Goal: Check status: Check status

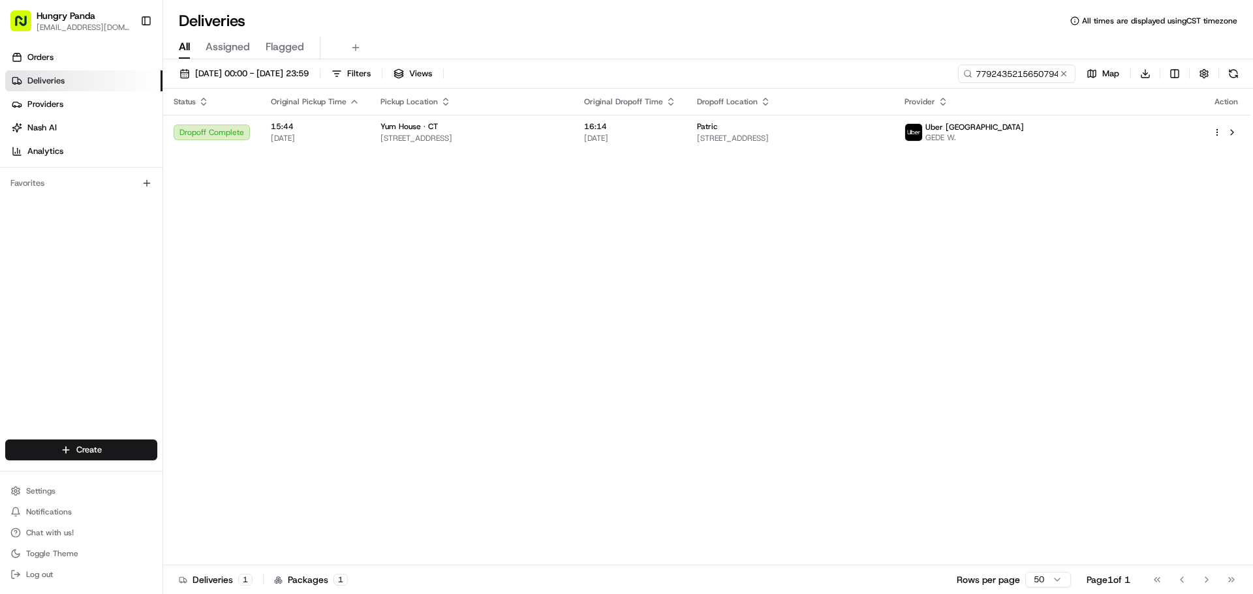
click at [1064, 74] on button at bounding box center [1063, 73] width 13 height 13
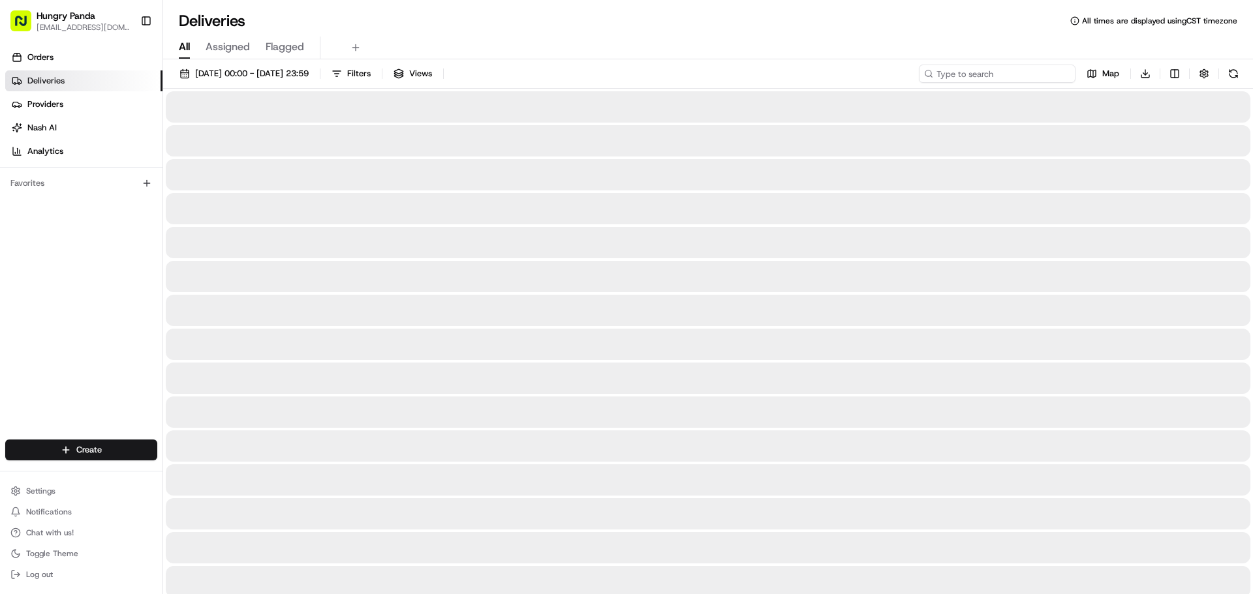
click at [1037, 72] on input at bounding box center [997, 74] width 157 height 18
paste input "450452211565470564430"
type input "450452211565470564430"
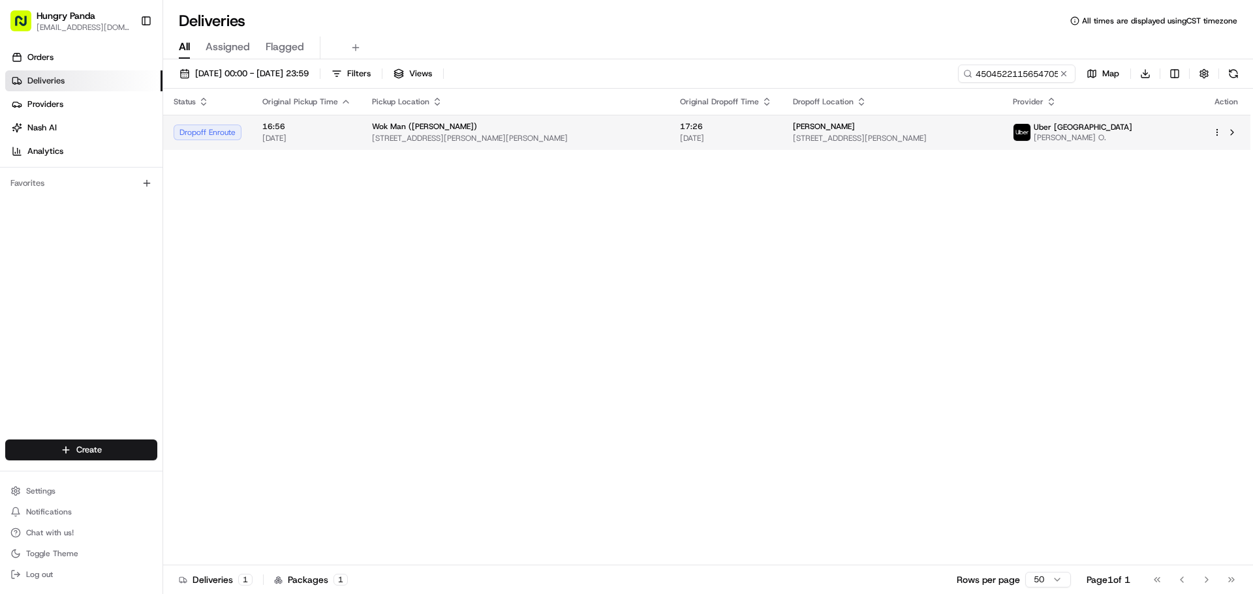
click at [563, 130] on div "Wok Man ([PERSON_NAME])" at bounding box center [515, 126] width 287 height 10
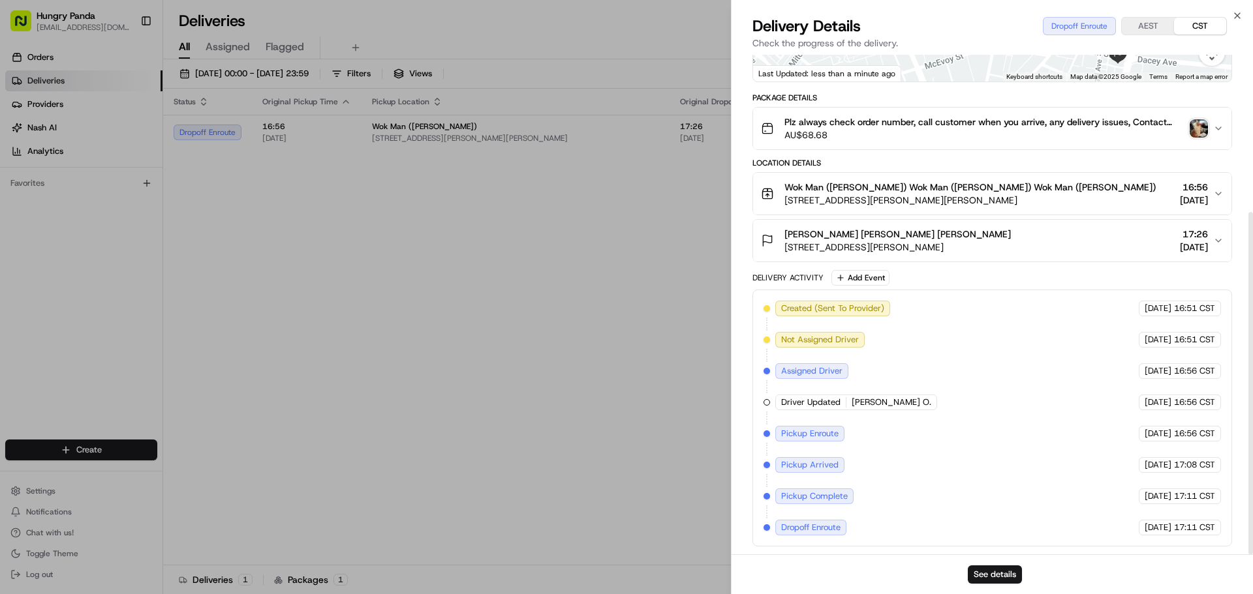
scroll to position [230, 0]
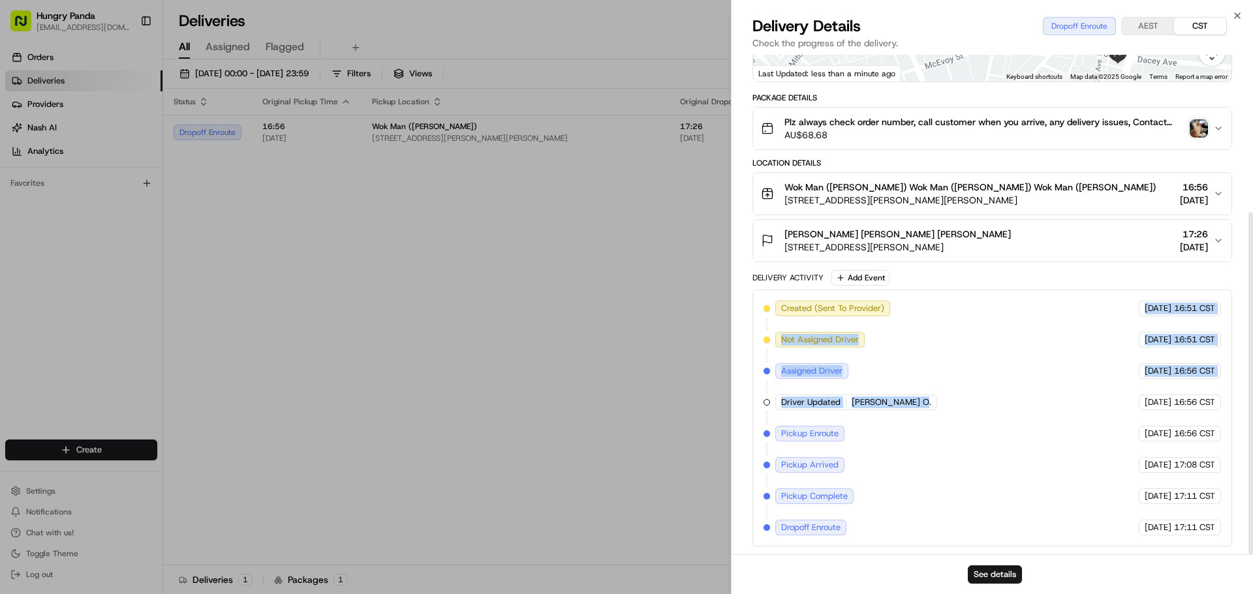
click at [989, 459] on div "Created (Sent To Provider) [GEOGRAPHIC_DATA] [GEOGRAPHIC_DATA] [DATE] 16:51 CST…" at bounding box center [991, 418] width 457 height 235
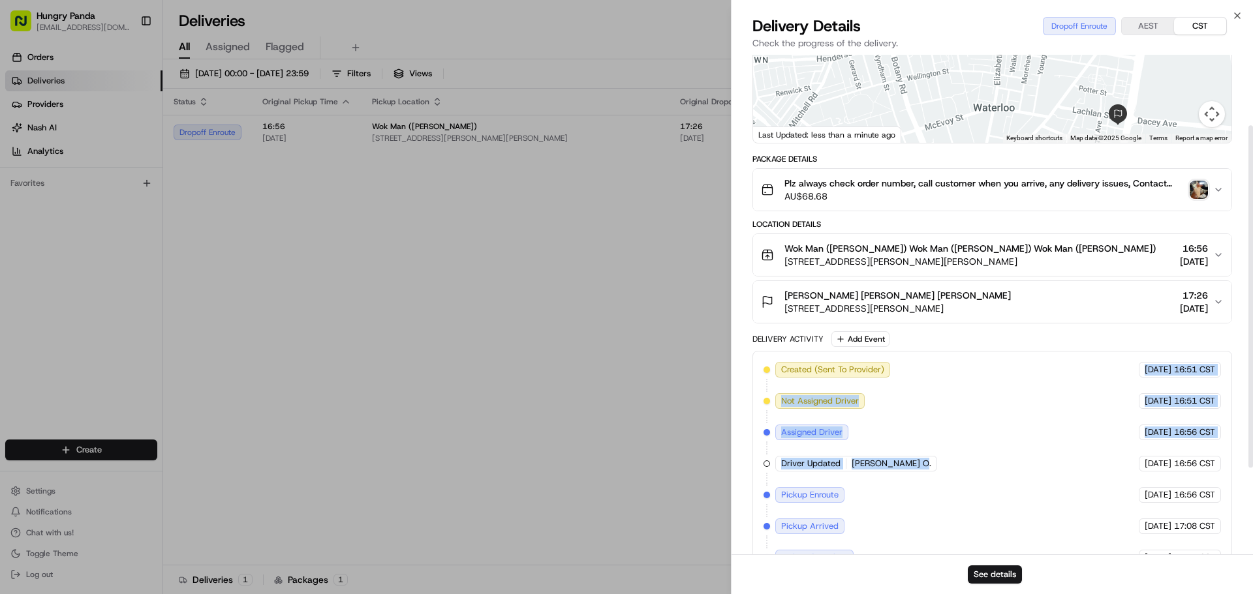
scroll to position [99, 0]
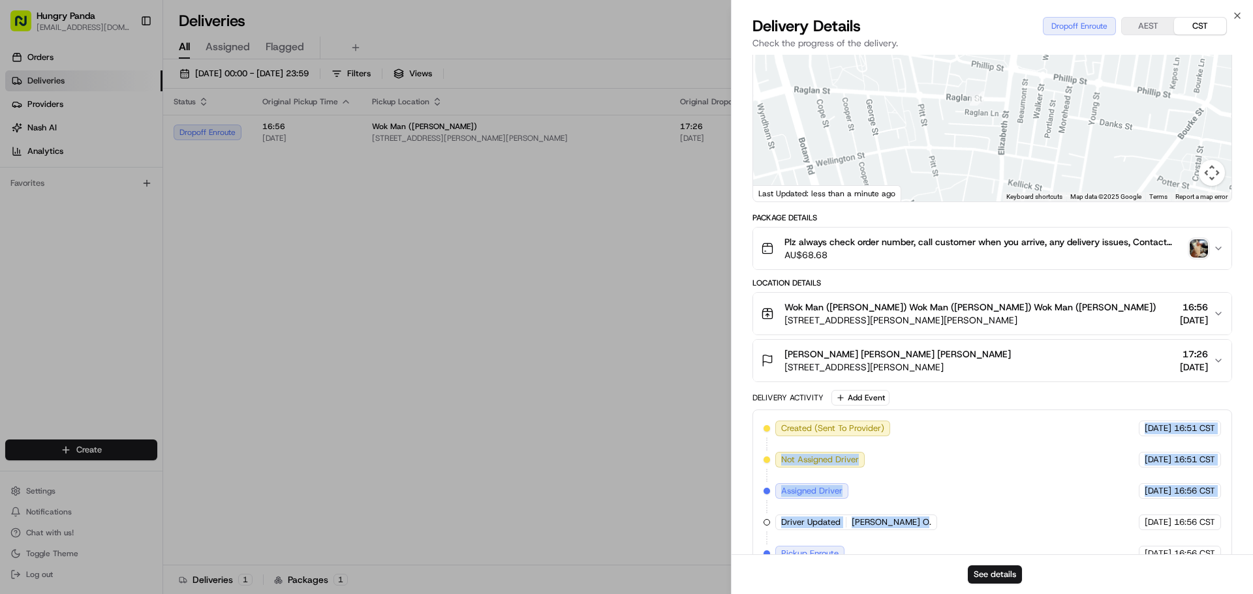
drag, startPoint x: 983, startPoint y: 171, endPoint x: 996, endPoint y: 189, distance: 21.5
click at [995, 190] on div at bounding box center [992, 104] width 478 height 194
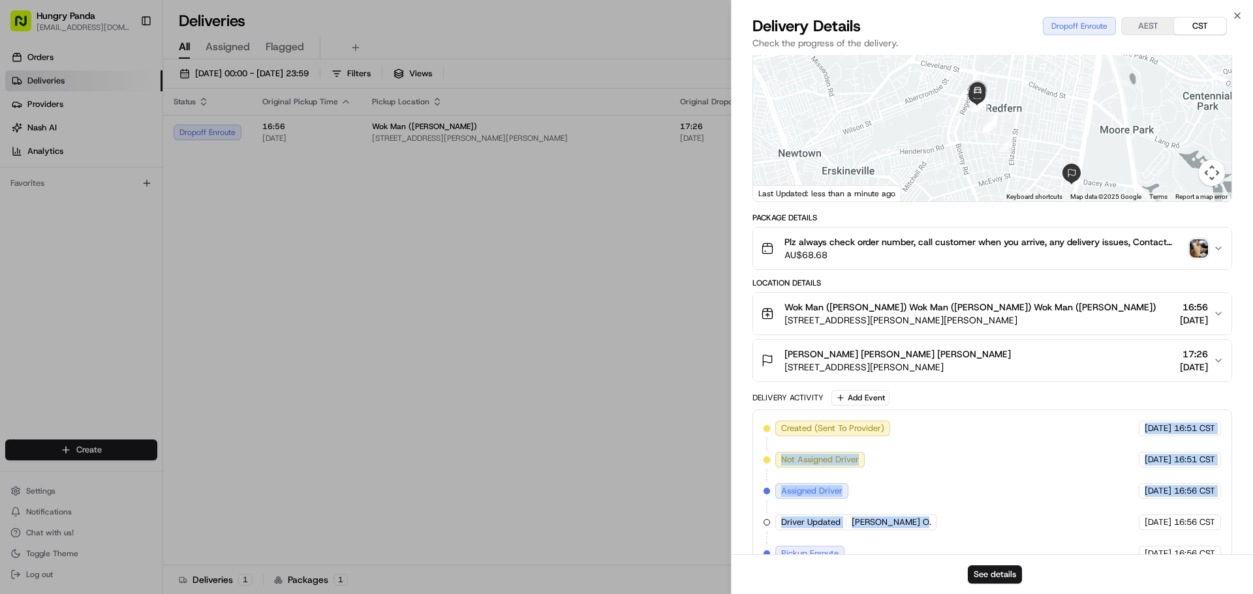
drag, startPoint x: 984, startPoint y: 159, endPoint x: 977, endPoint y: 127, distance: 33.5
click at [977, 127] on div at bounding box center [992, 104] width 478 height 194
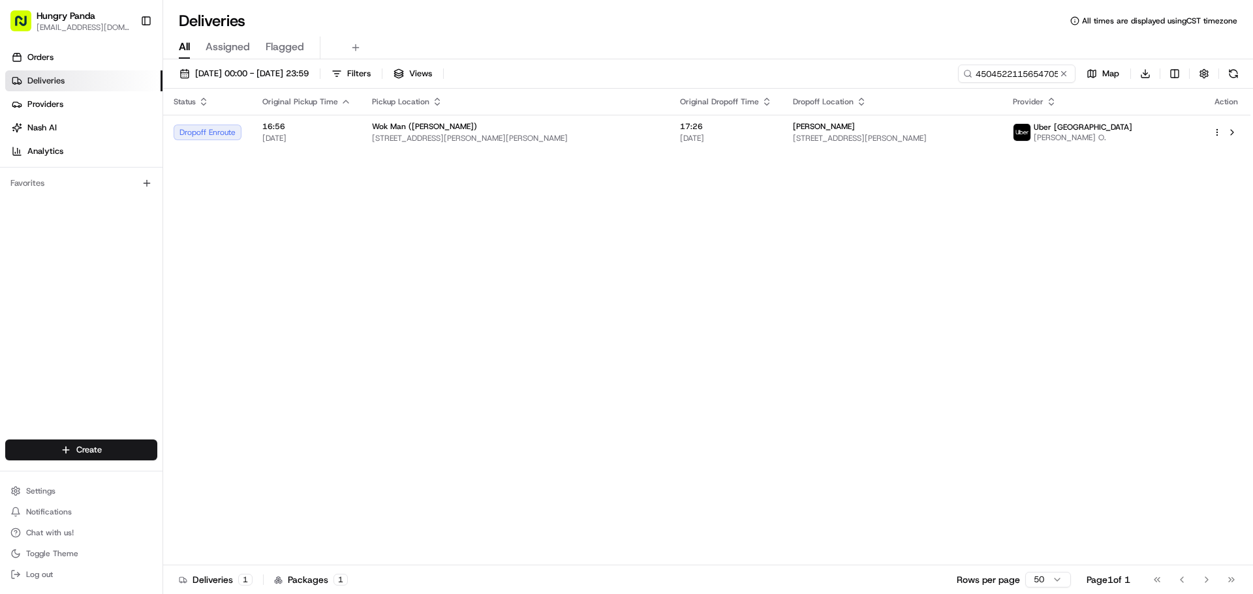
drag, startPoint x: 1066, startPoint y: 77, endPoint x: 1052, endPoint y: 77, distance: 14.4
click at [1066, 77] on button at bounding box center [1063, 73] width 13 height 13
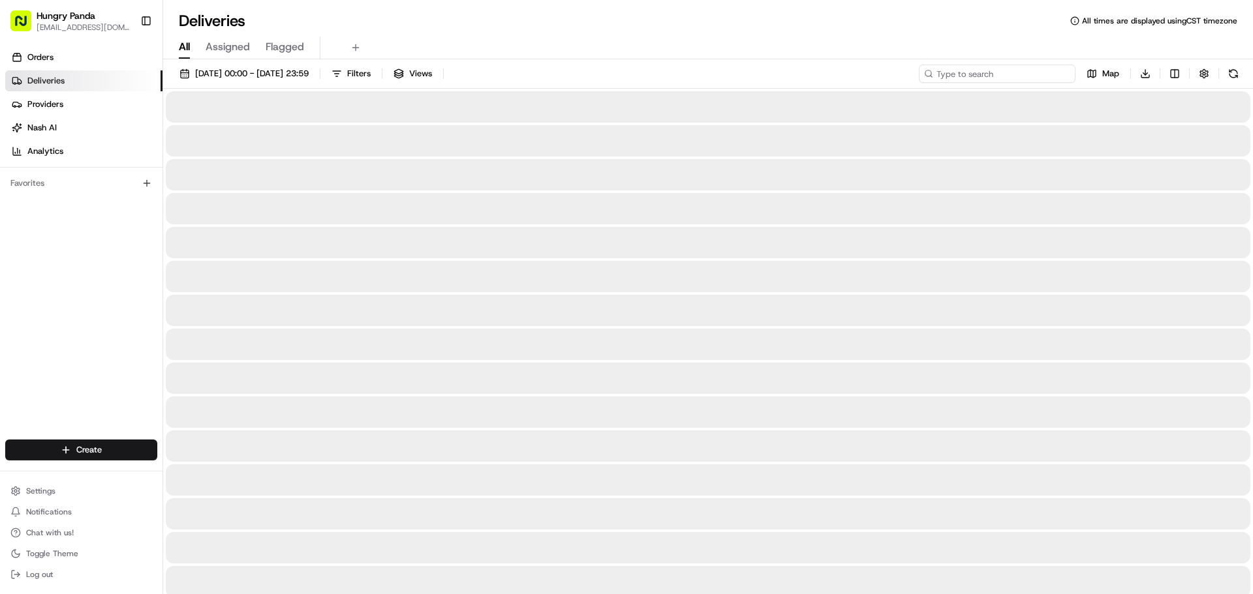
click at [1047, 78] on input at bounding box center [997, 74] width 157 height 18
paste input "7806596525456724532275"
type input "7806596525456724532275"
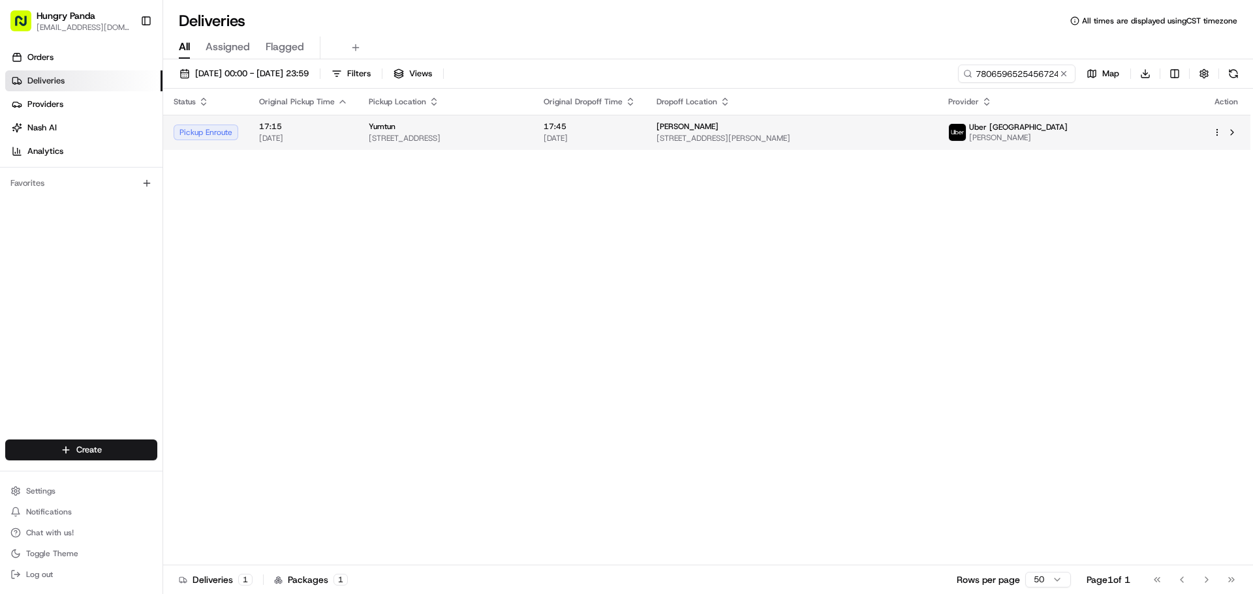
click at [635, 134] on span "[DATE]" at bounding box center [589, 138] width 92 height 10
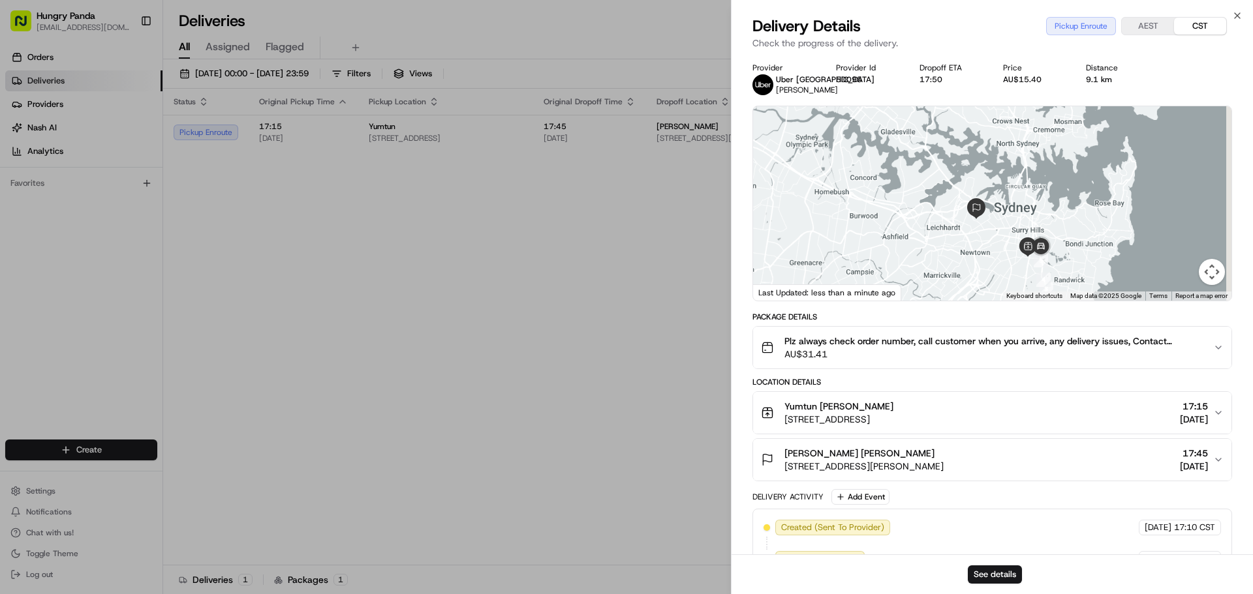
click at [1006, 265] on div at bounding box center [992, 203] width 478 height 194
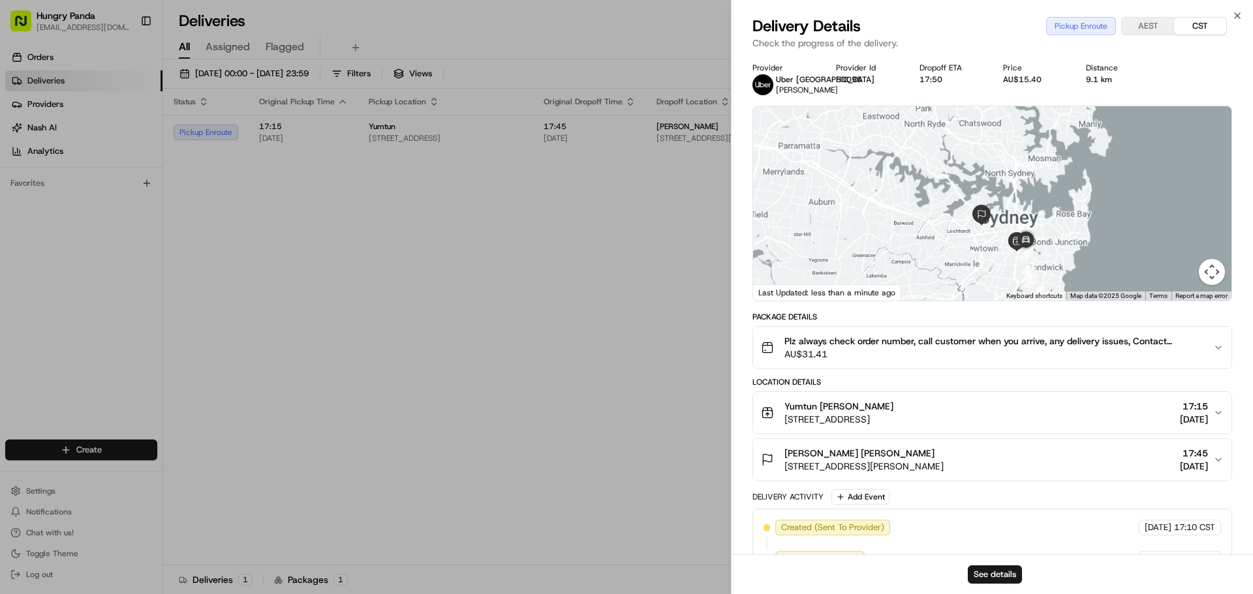
drag, startPoint x: 1006, startPoint y: 264, endPoint x: 978, endPoint y: 230, distance: 44.5
click at [978, 230] on div at bounding box center [992, 203] width 478 height 194
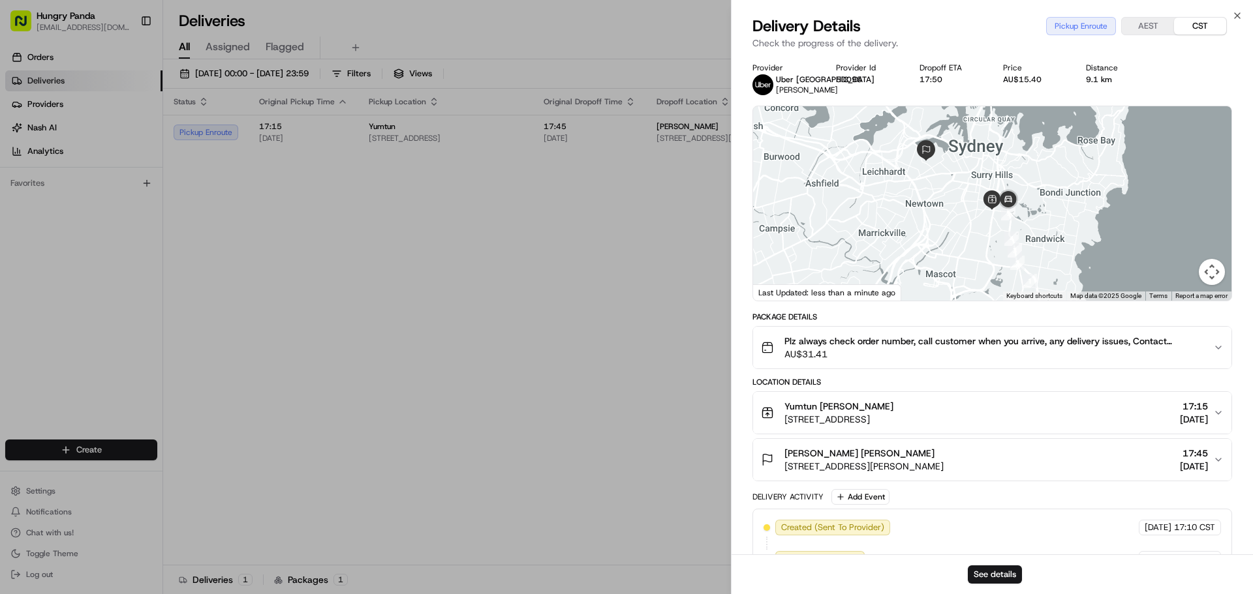
drag, startPoint x: 962, startPoint y: 232, endPoint x: 967, endPoint y: 254, distance: 23.4
click at [967, 253] on div at bounding box center [992, 203] width 478 height 194
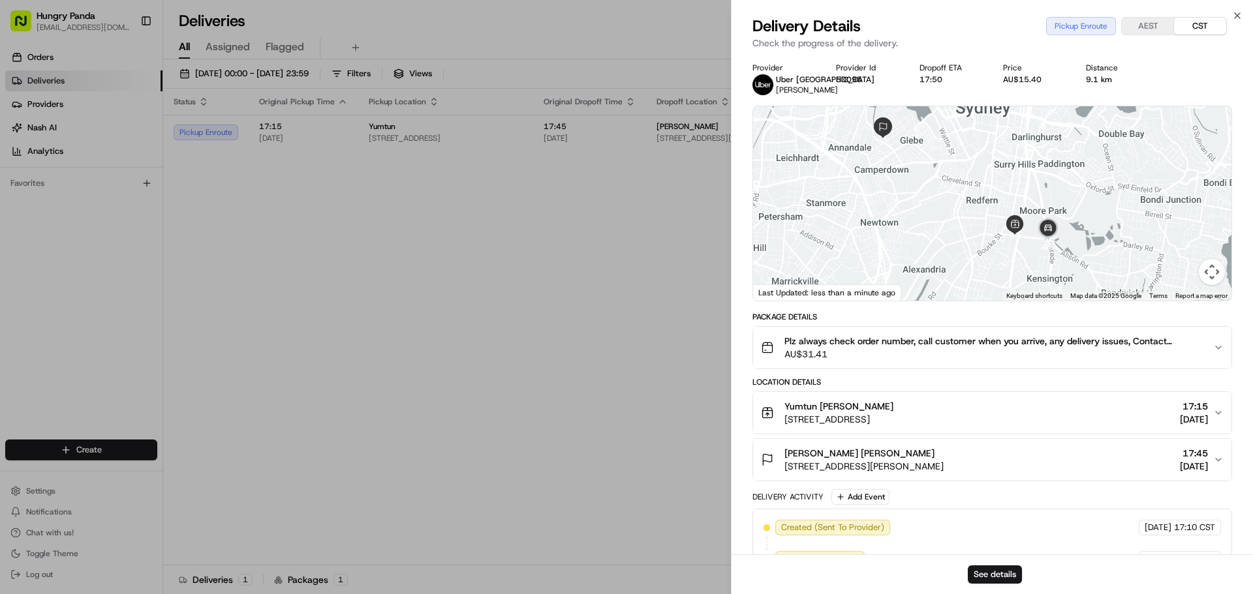
drag, startPoint x: 968, startPoint y: 253, endPoint x: 943, endPoint y: 206, distance: 53.7
click at [950, 219] on div at bounding box center [992, 203] width 478 height 194
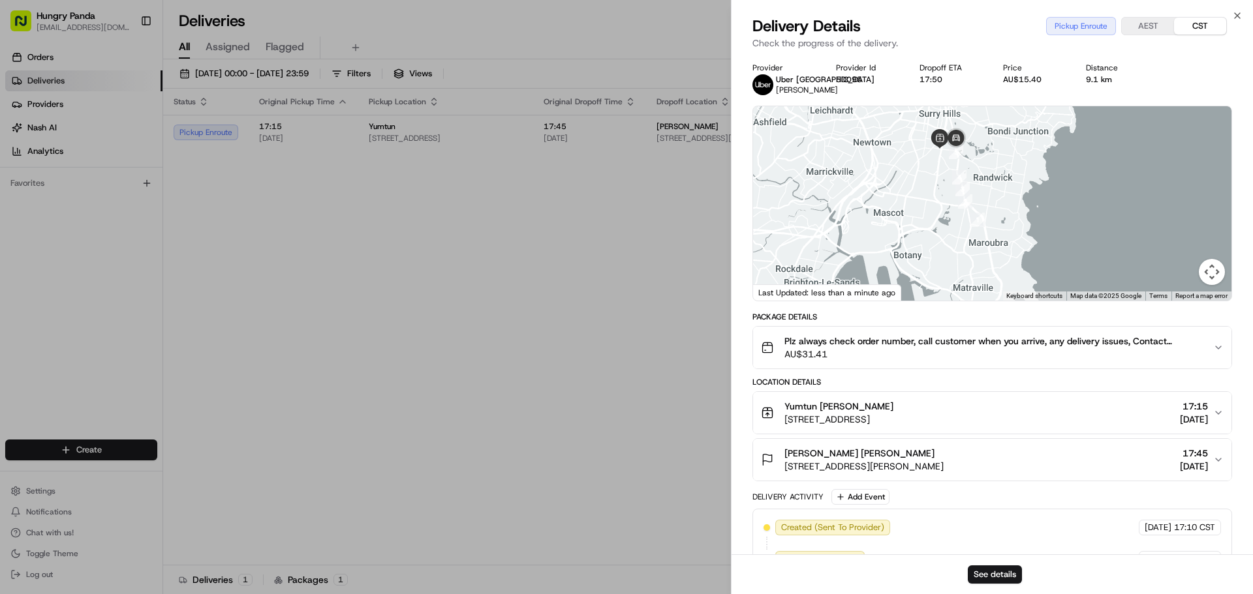
drag, startPoint x: 925, startPoint y: 208, endPoint x: 833, endPoint y: 243, distance: 98.5
click at [943, 236] on div at bounding box center [992, 203] width 478 height 194
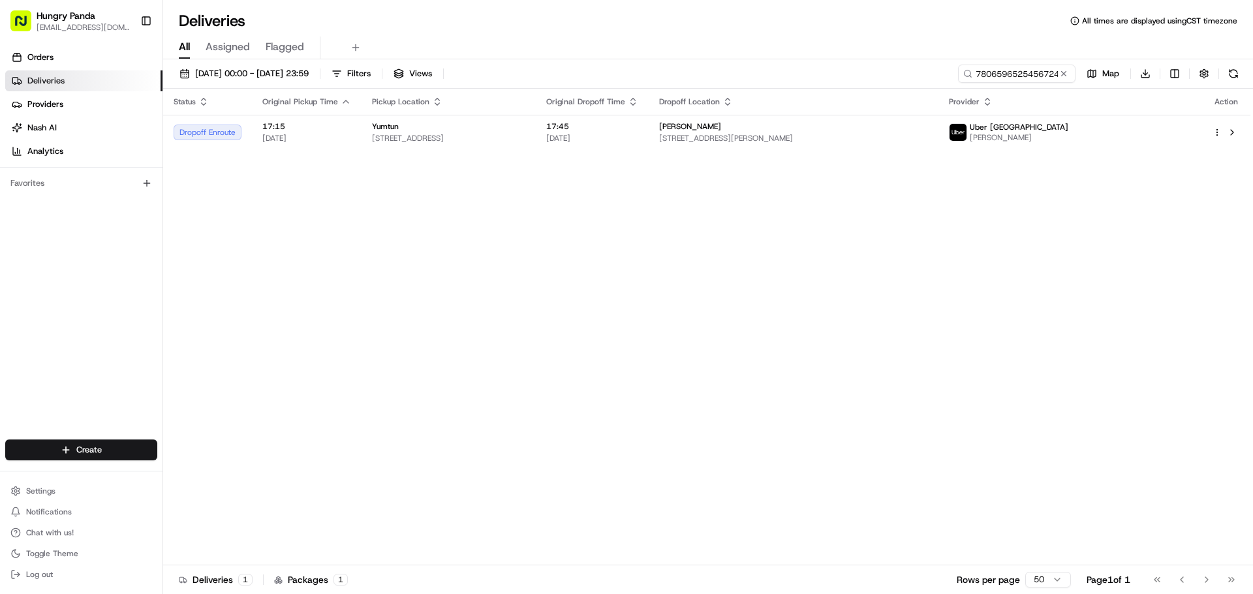
drag, startPoint x: 397, startPoint y: 244, endPoint x: 761, endPoint y: 106, distance: 389.8
click at [1063, 72] on button at bounding box center [1063, 73] width 13 height 13
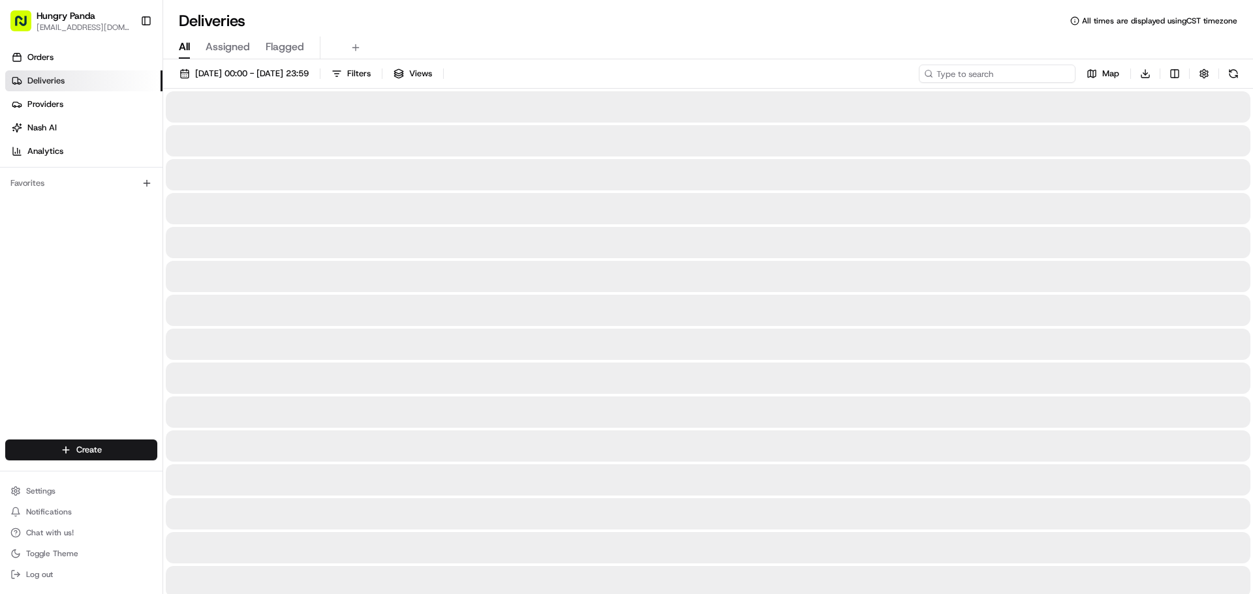
click at [1052, 71] on input at bounding box center [997, 74] width 157 height 18
paste input "6308567795651731791457"
type input "6308567795651731791457"
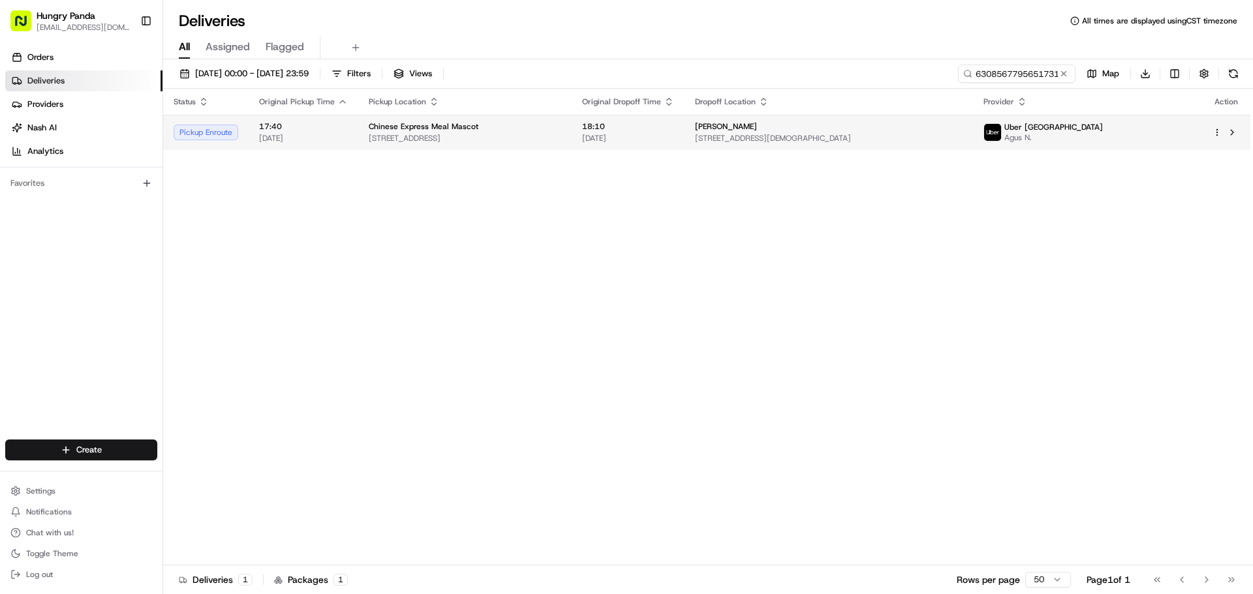
click at [561, 123] on div "Chinese Express Meal Mascot" at bounding box center [465, 126] width 192 height 10
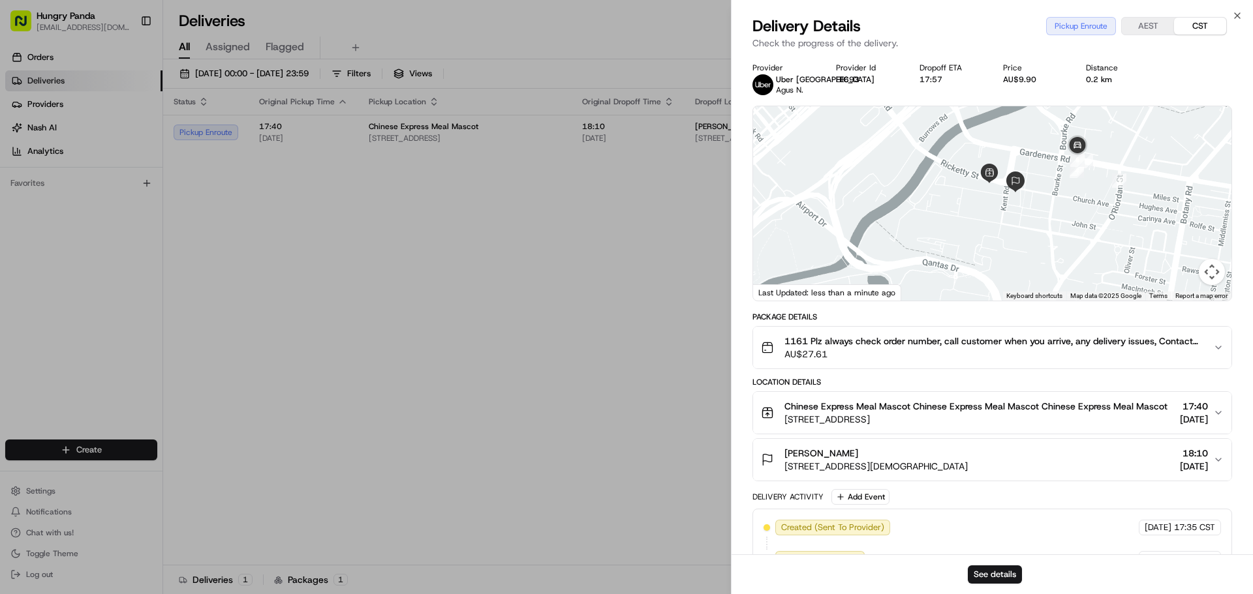
drag, startPoint x: 965, startPoint y: 212, endPoint x: 962, endPoint y: 225, distance: 13.4
click at [960, 224] on div at bounding box center [992, 203] width 478 height 194
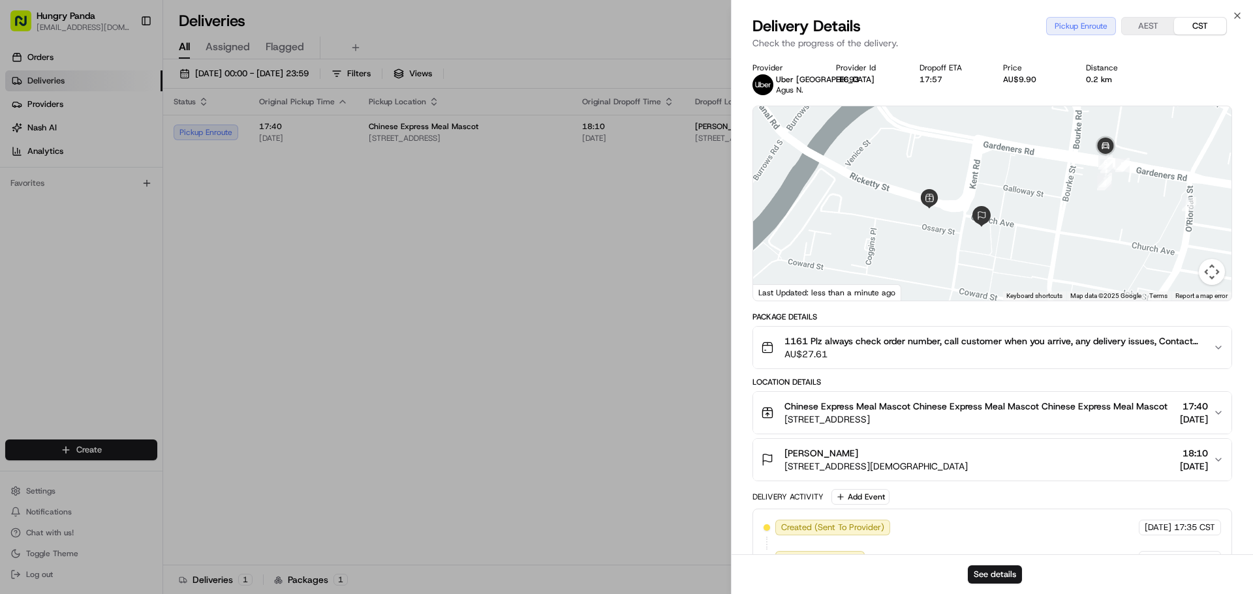
drag, startPoint x: 1011, startPoint y: 216, endPoint x: 994, endPoint y: 246, distance: 34.5
click at [1014, 206] on div at bounding box center [992, 203] width 478 height 194
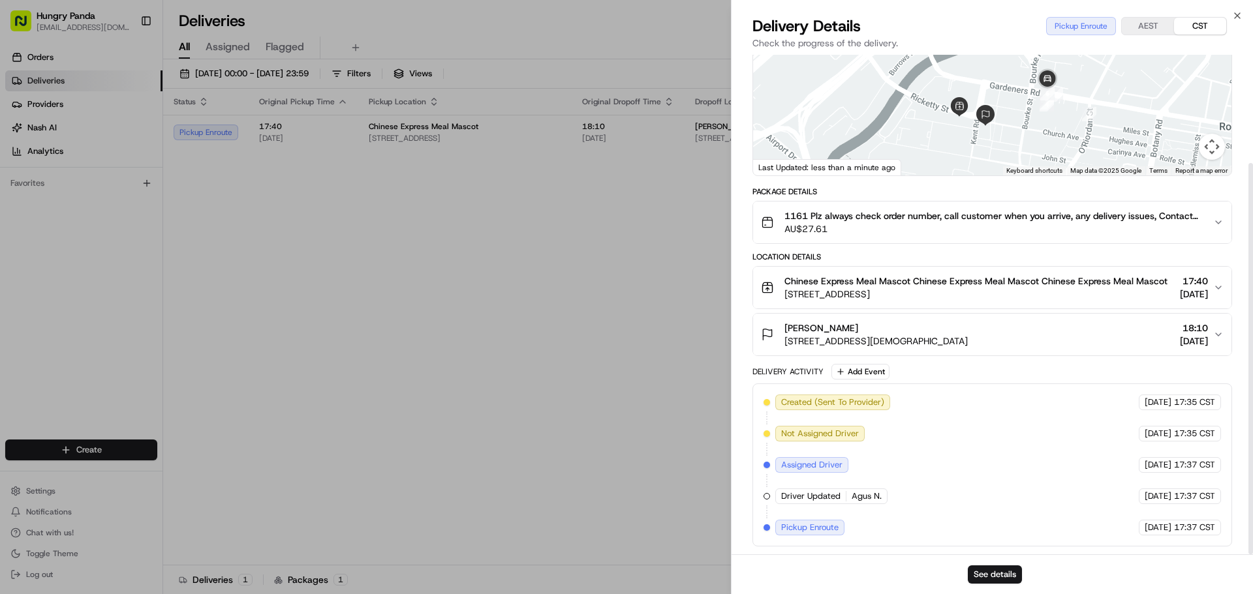
scroll to position [138, 0]
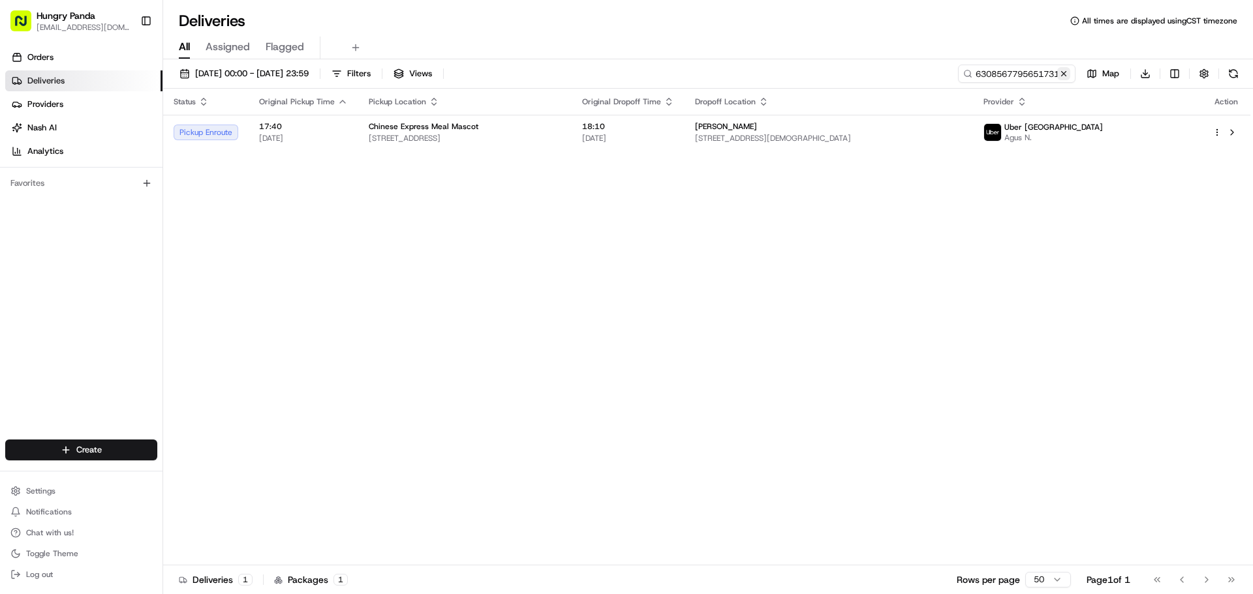
click at [1059, 72] on button at bounding box center [1063, 73] width 13 height 13
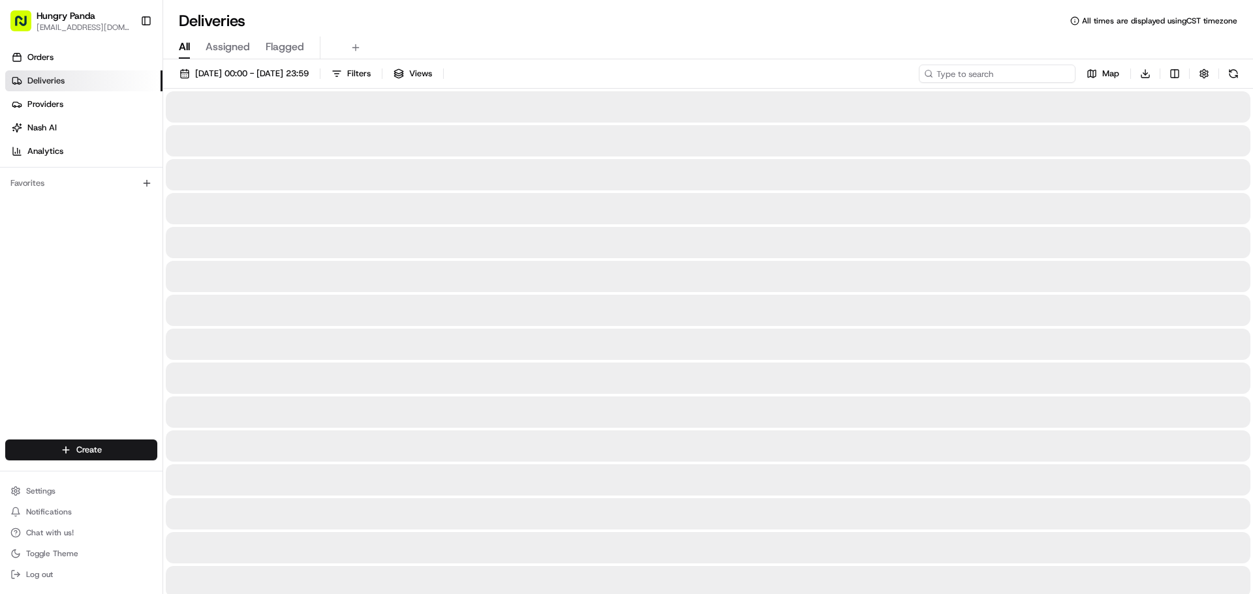
click at [1041, 72] on input at bounding box center [997, 74] width 157 height 18
paste input "8209527515257759931478"
type input "8209527515257759931478"
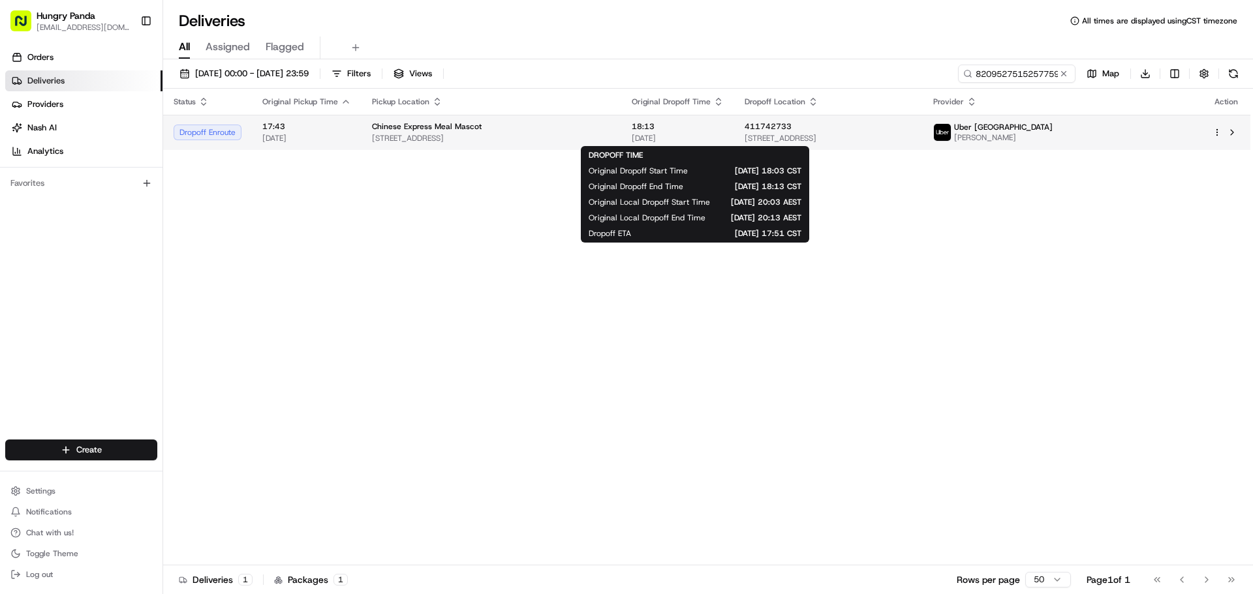
click at [672, 130] on span "18:13" at bounding box center [678, 126] width 92 height 10
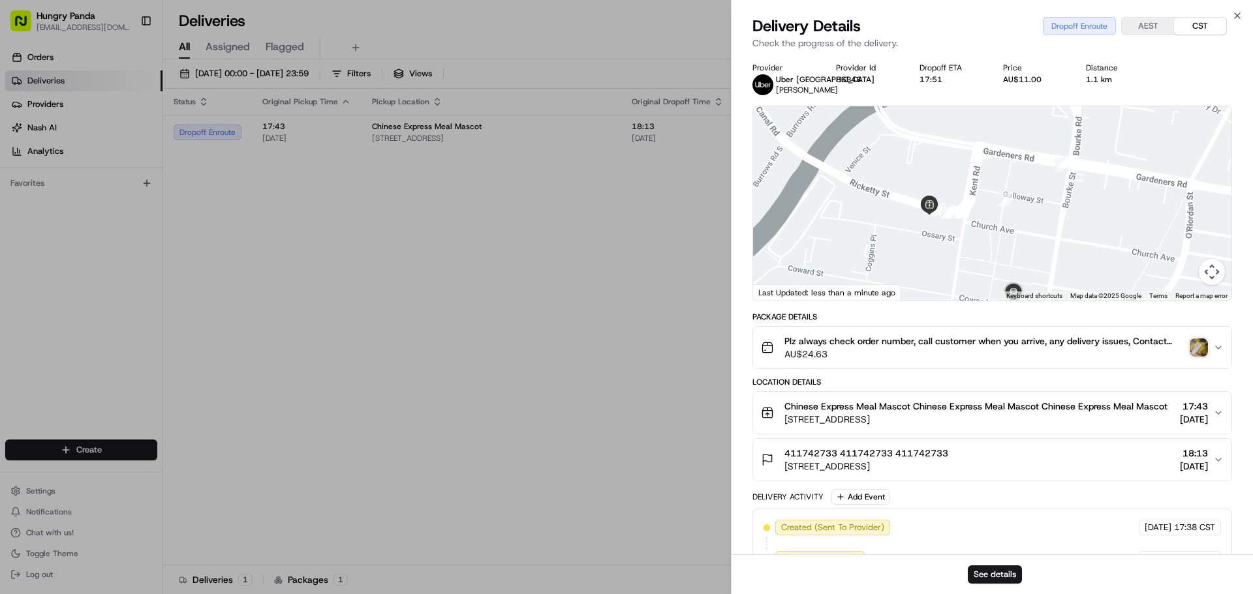
drag, startPoint x: 1005, startPoint y: 219, endPoint x: 967, endPoint y: 181, distance: 53.1
click at [979, 191] on div at bounding box center [992, 203] width 478 height 194
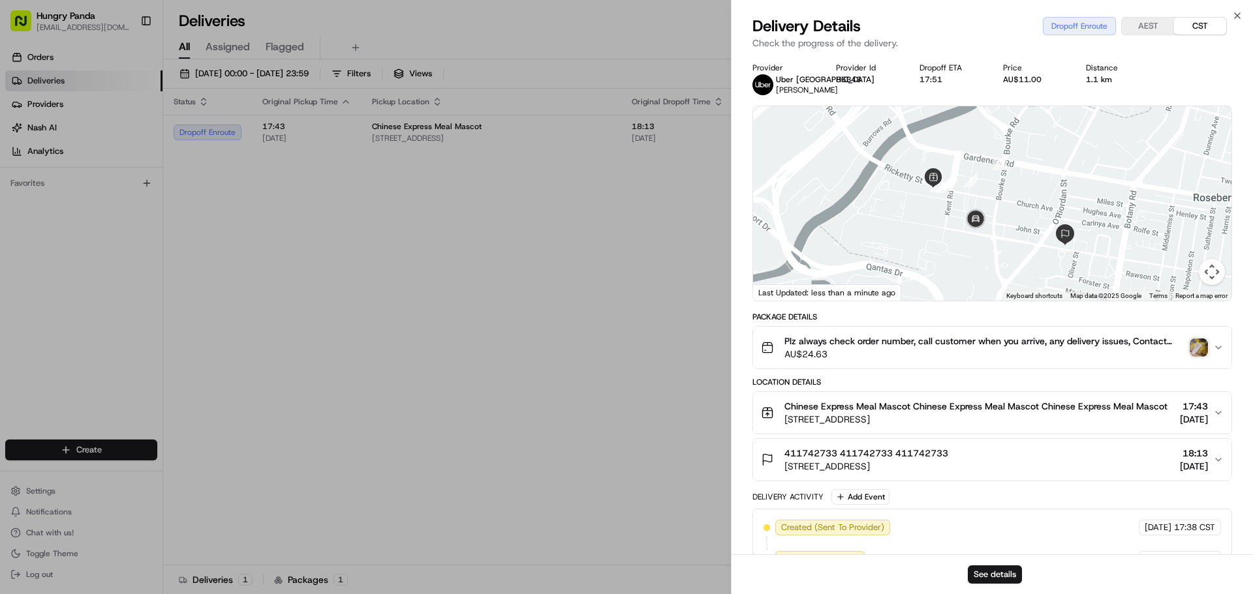
drag, startPoint x: 966, startPoint y: 235, endPoint x: 954, endPoint y: 228, distance: 13.2
click at [955, 228] on div at bounding box center [992, 203] width 478 height 194
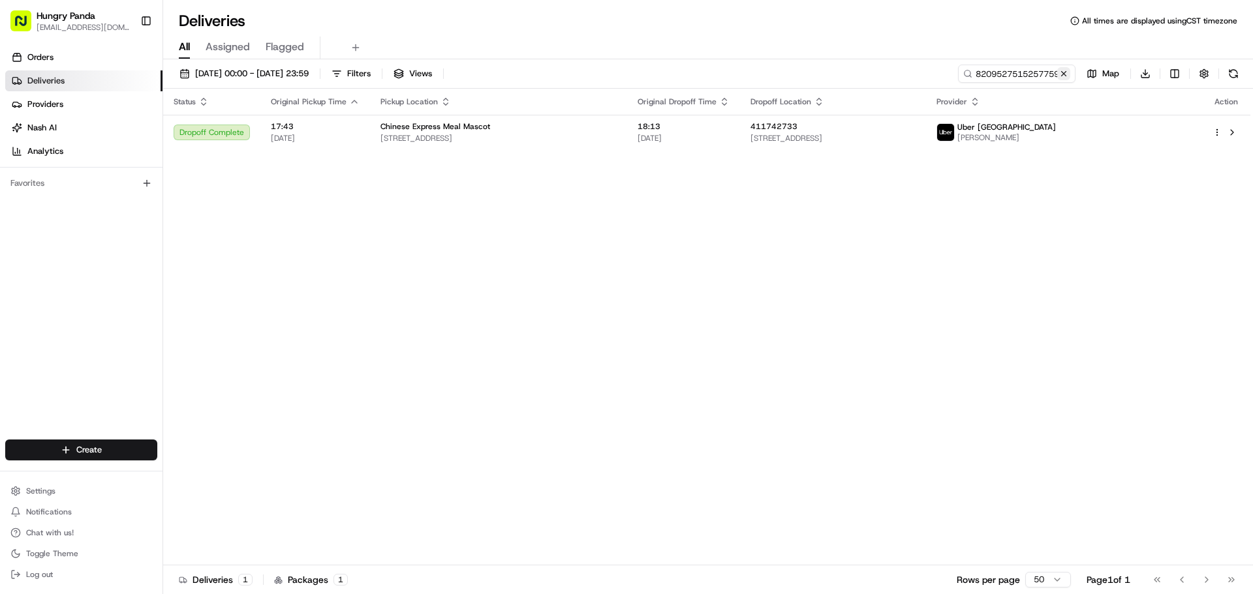
click at [1064, 69] on button at bounding box center [1063, 73] width 13 height 13
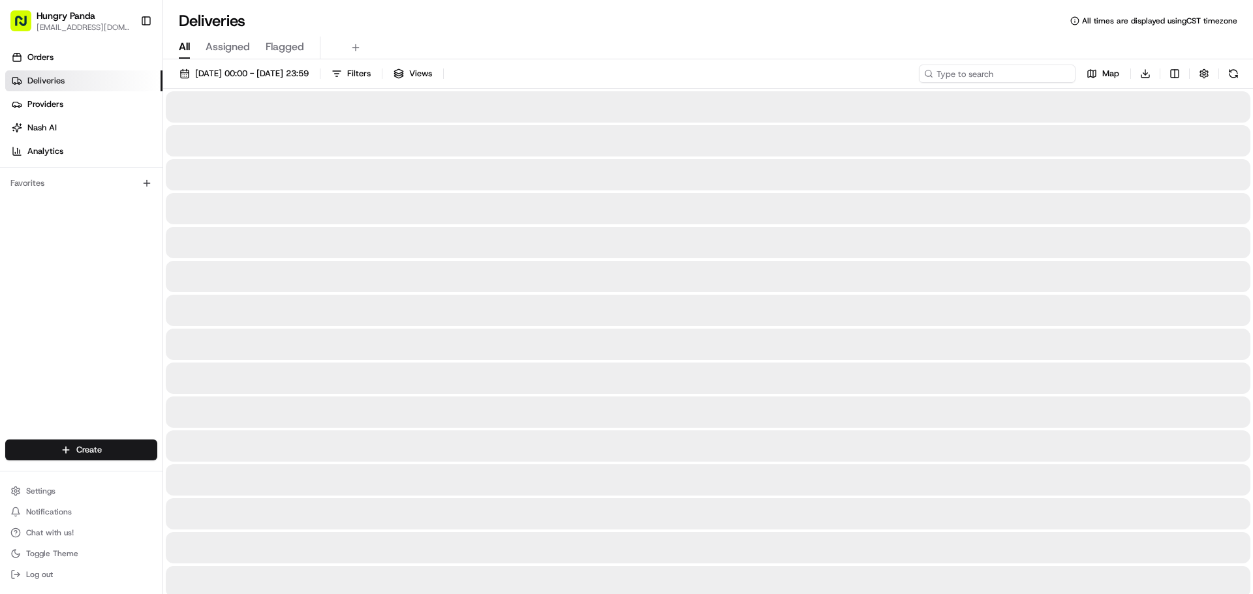
click at [1041, 76] on input at bounding box center [997, 74] width 157 height 18
paste input "7806596525456724532275"
type input "7806596525456724532275"
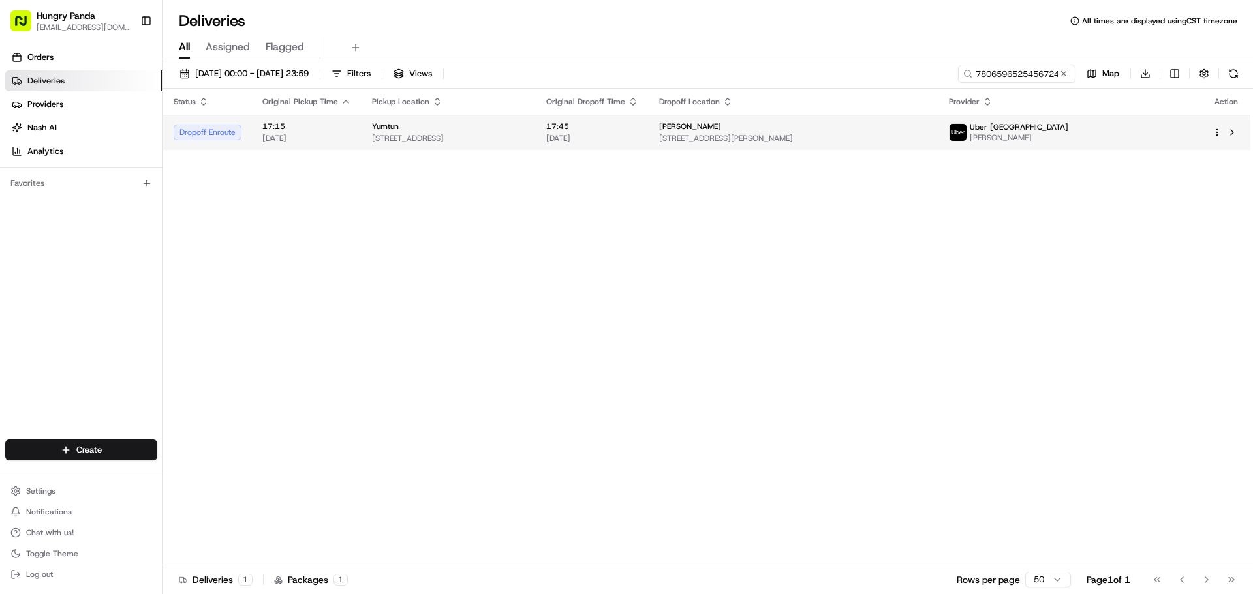
click at [638, 130] on span "17:45" at bounding box center [592, 126] width 92 height 10
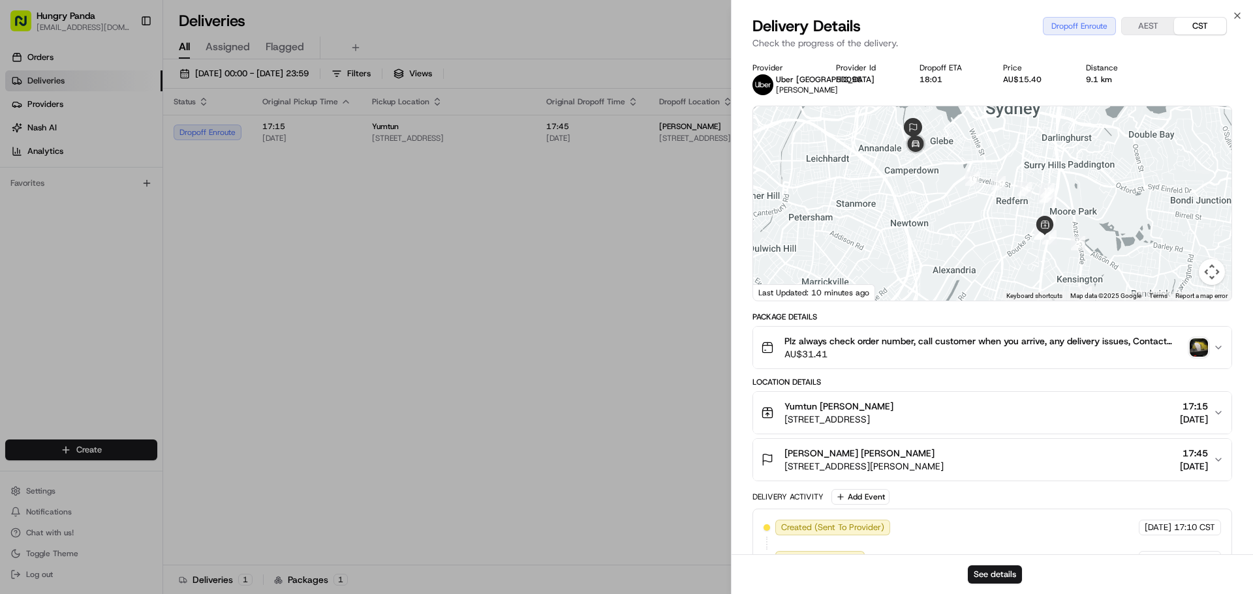
drag, startPoint x: 905, startPoint y: 238, endPoint x: 905, endPoint y: 261, distance: 22.8
click at [905, 261] on div at bounding box center [992, 203] width 478 height 194
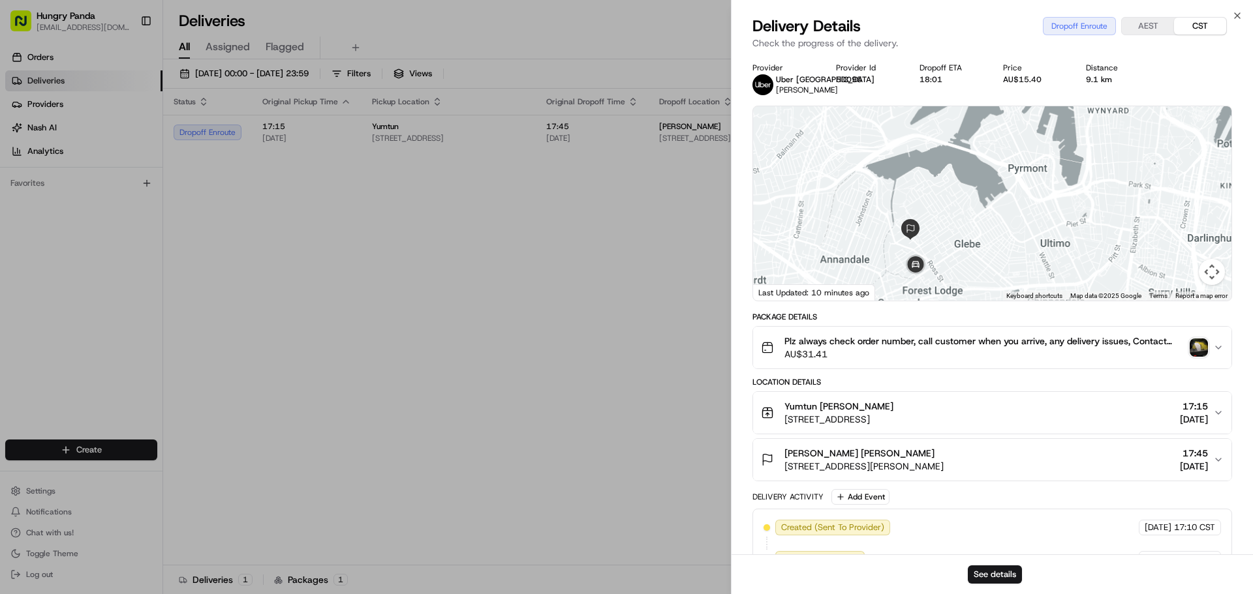
drag, startPoint x: 927, startPoint y: 223, endPoint x: 915, endPoint y: 164, distance: 60.5
click at [915, 164] on div at bounding box center [992, 203] width 478 height 194
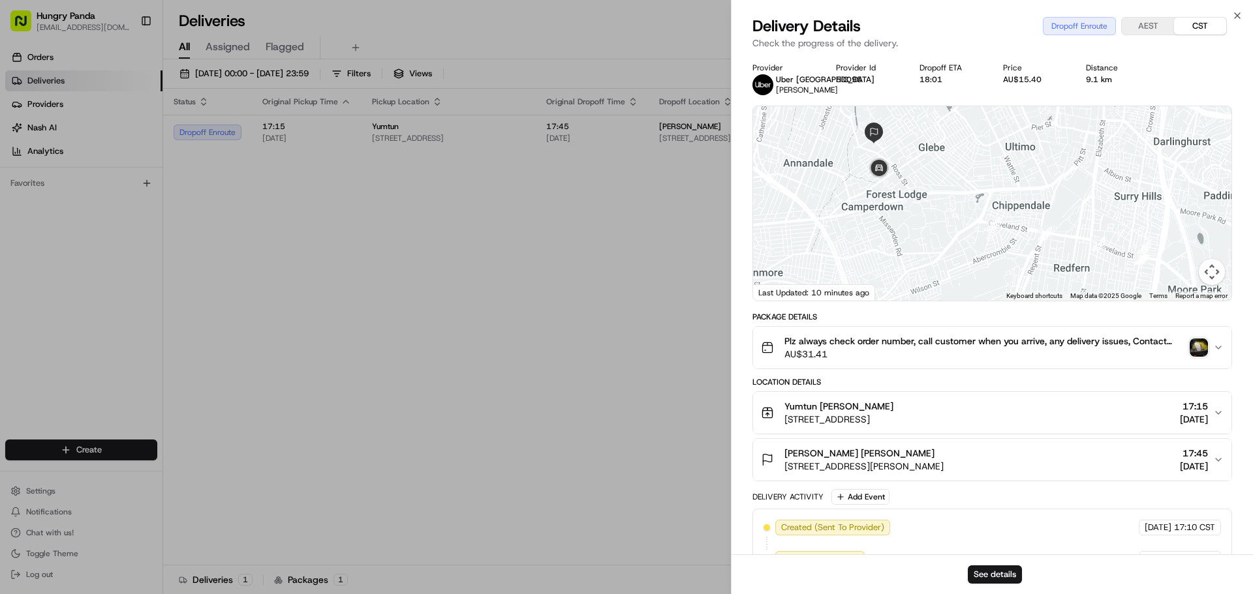
drag, startPoint x: 1008, startPoint y: 237, endPoint x: 977, endPoint y: 160, distance: 82.9
click at [977, 160] on div at bounding box center [992, 203] width 478 height 194
